Goal: Task Accomplishment & Management: Book appointment/travel/reservation

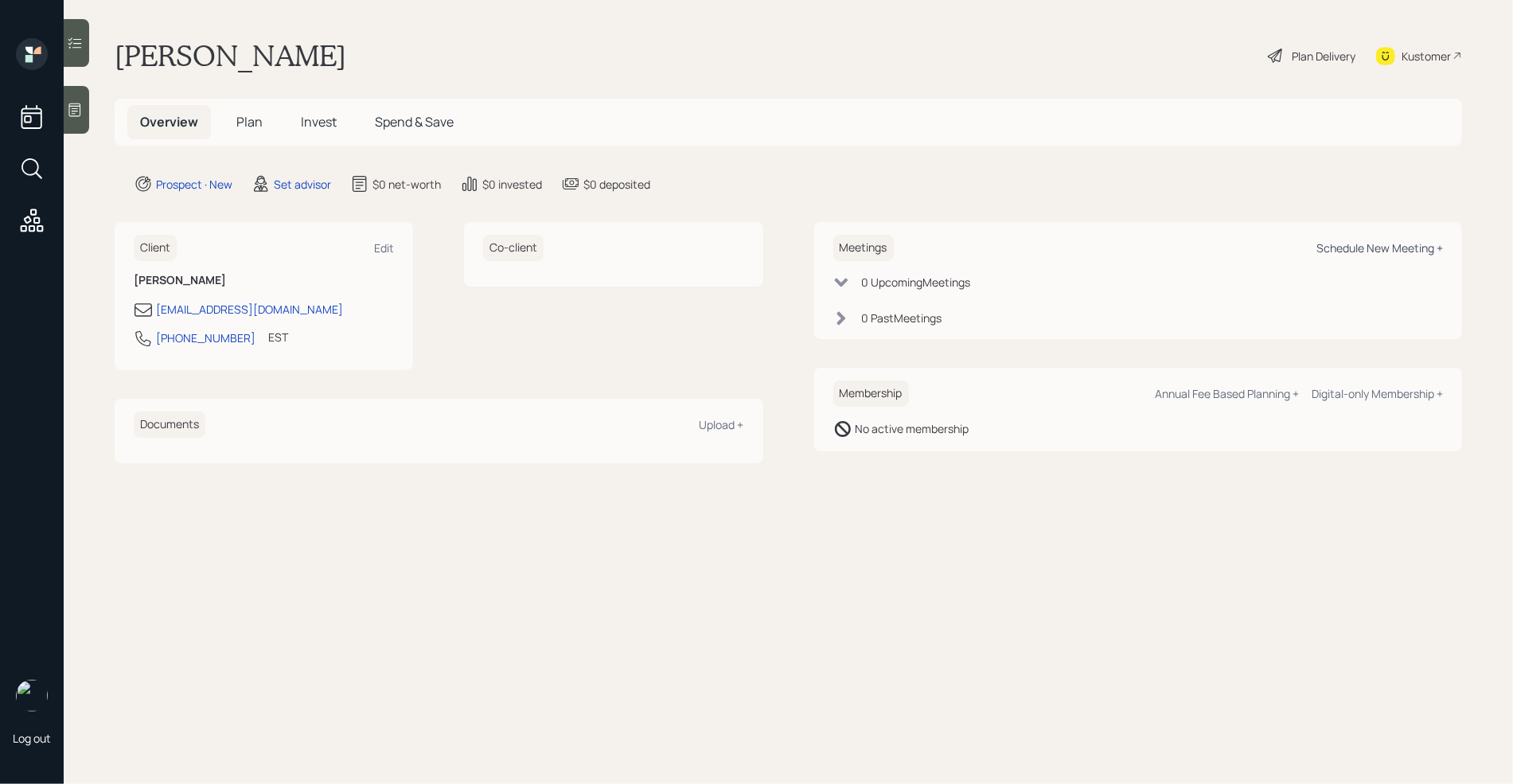
click at [1379, 244] on div "Schedule New Meeting +" at bounding box center [1379, 248] width 126 height 15
select select "round-[PERSON_NAME]"
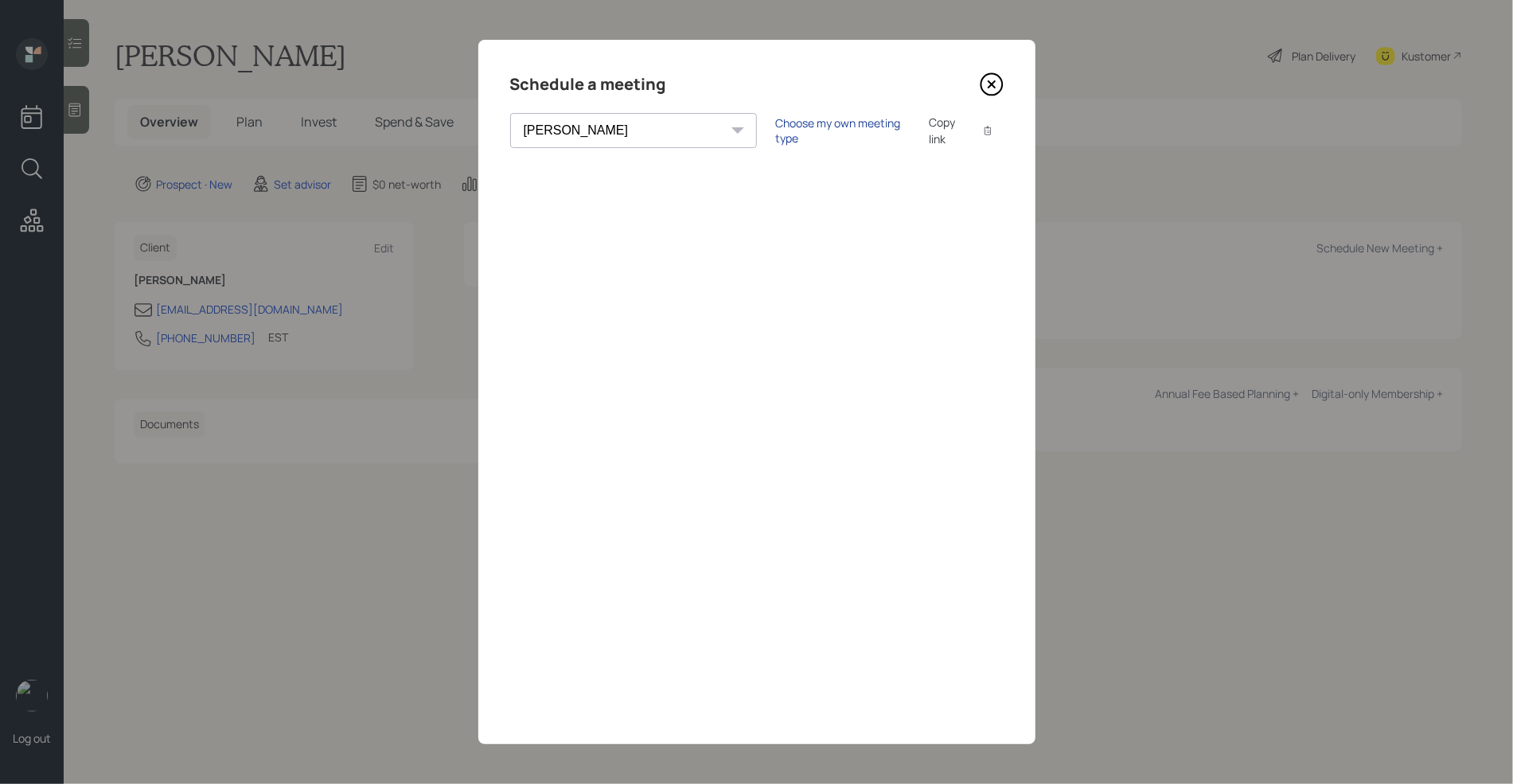
click at [776, 126] on div "Choose my own meeting type" at bounding box center [842, 130] width 134 height 30
